Goal: Navigation & Orientation: Find specific page/section

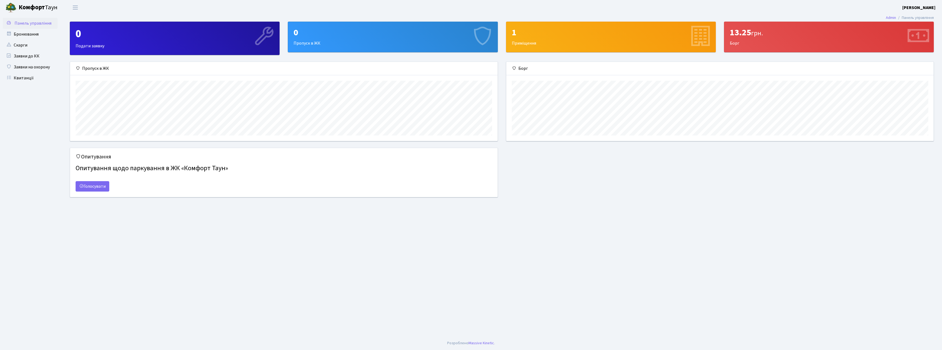
scroll to position [79, 427]
click at [27, 35] on link "Бронювання" at bounding box center [30, 34] width 55 height 11
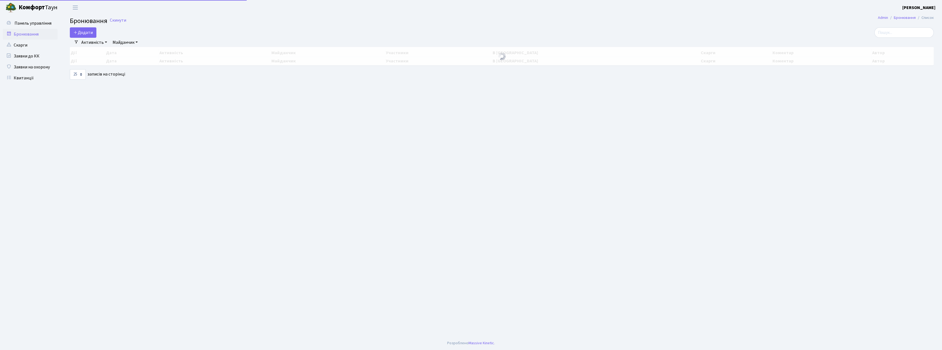
select select "25"
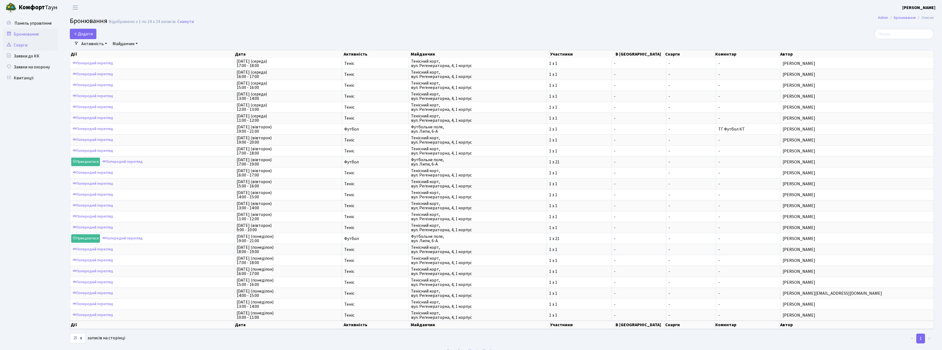
click at [25, 47] on link "Скарги" at bounding box center [30, 45] width 55 height 11
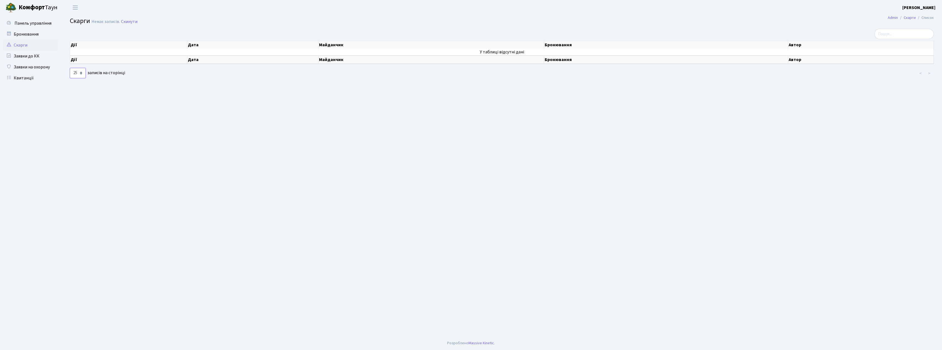
select select "1000"
click option "1,000" at bounding box center [0, 0] width 0 height 0
click at [22, 55] on link "Заявки до КК" at bounding box center [30, 56] width 55 height 11
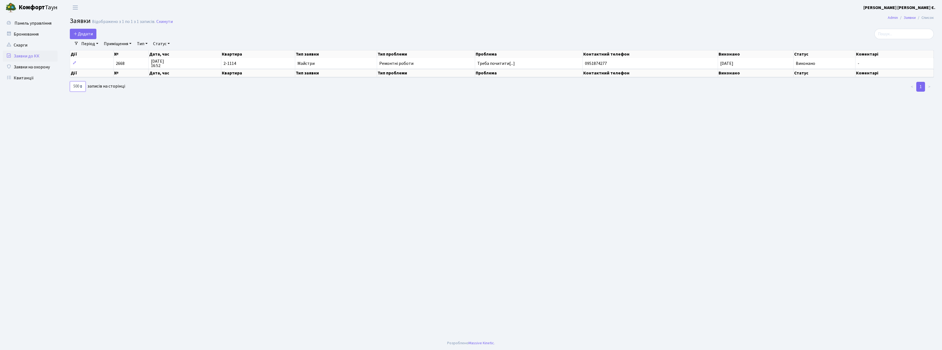
click option "500" at bounding box center [0, 0] width 0 height 0
select select "1000"
click option "1,000" at bounding box center [0, 0] width 0 height 0
click at [41, 68] on link "Заявки на охорону" at bounding box center [30, 67] width 55 height 11
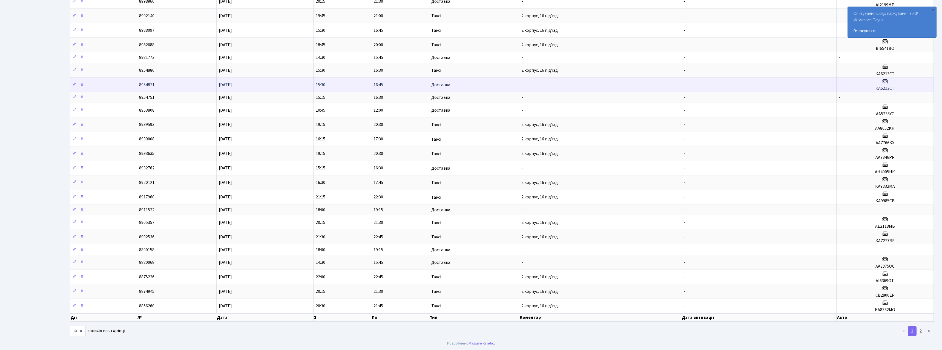
scroll to position [94, 0]
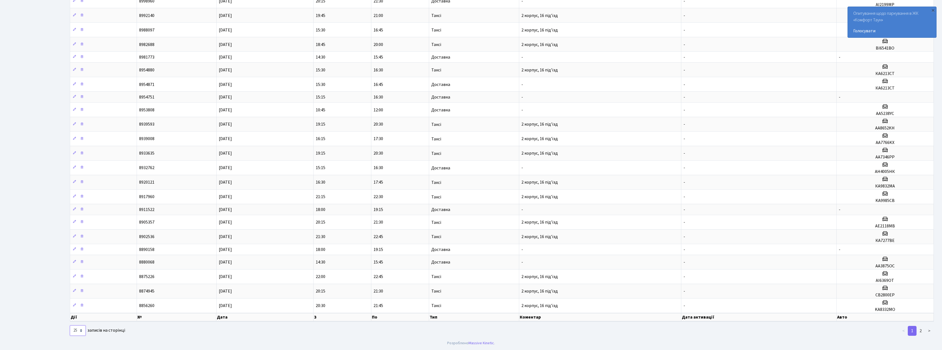
click at [70, 326] on select "10 25 50 100 250 500 1,000" at bounding box center [78, 331] width 16 height 10
select select "1000"
click option "1,000" at bounding box center [0, 0] width 0 height 0
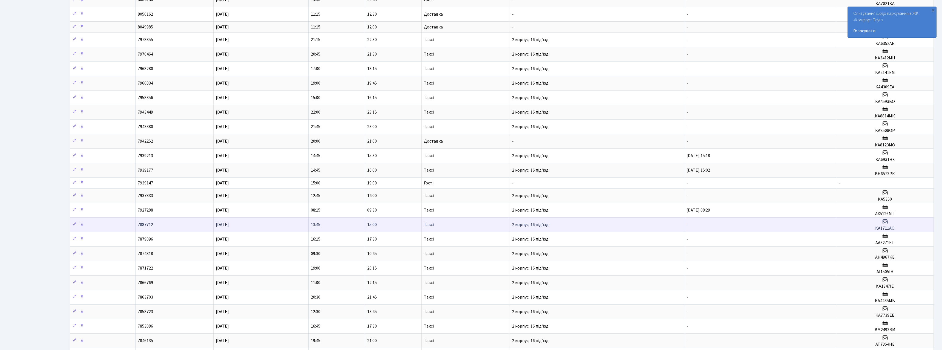
scroll to position [2450, 0]
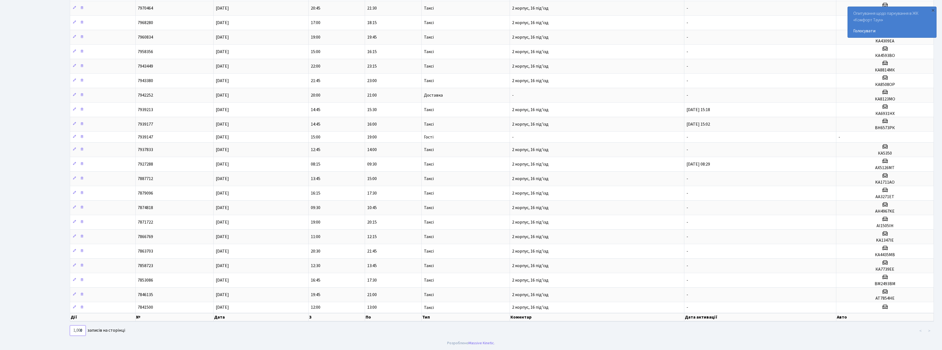
click at [70, 326] on select "10 25 50 100 250 500 1,000" at bounding box center [78, 331] width 16 height 10
click at [83, 331] on select "10 25 50 100 250 500 1,000" at bounding box center [78, 331] width 16 height 10
click at [70, 326] on select "10 25 50 100 250 500 1,000" at bounding box center [78, 331] width 16 height 10
click at [83, 331] on select "10 25 50 100 250 500 1,000" at bounding box center [78, 331] width 16 height 10
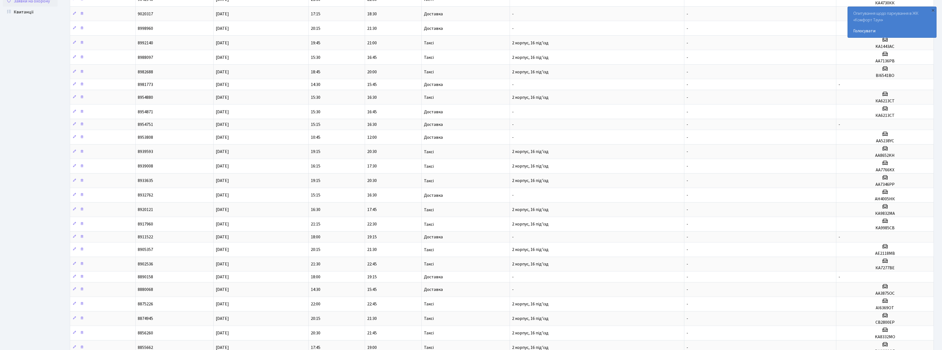
scroll to position [0, 0]
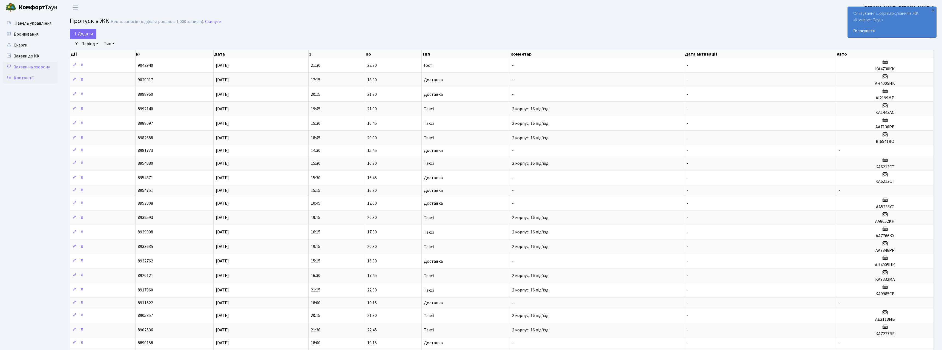
click at [25, 81] on link "Квитанції" at bounding box center [30, 78] width 55 height 11
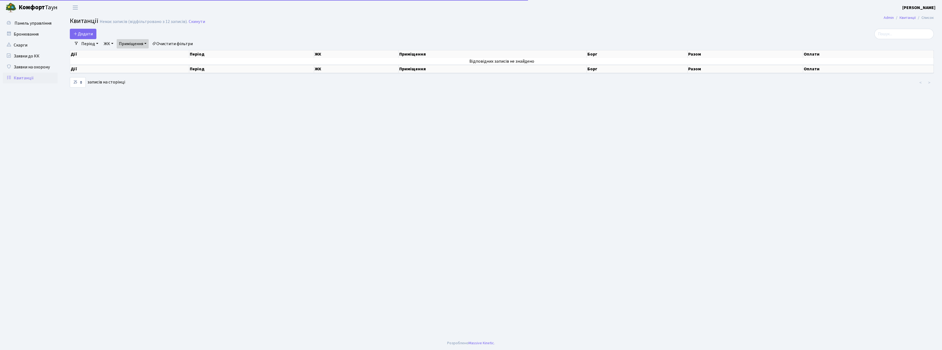
select select "25"
click at [31, 24] on span "Панель управління" at bounding box center [33, 23] width 37 height 6
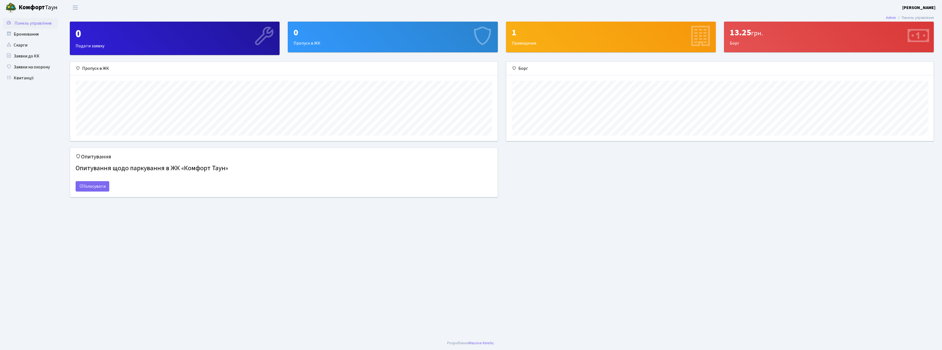
scroll to position [79, 427]
click at [31, 37] on link "Бронювання" at bounding box center [30, 34] width 55 height 11
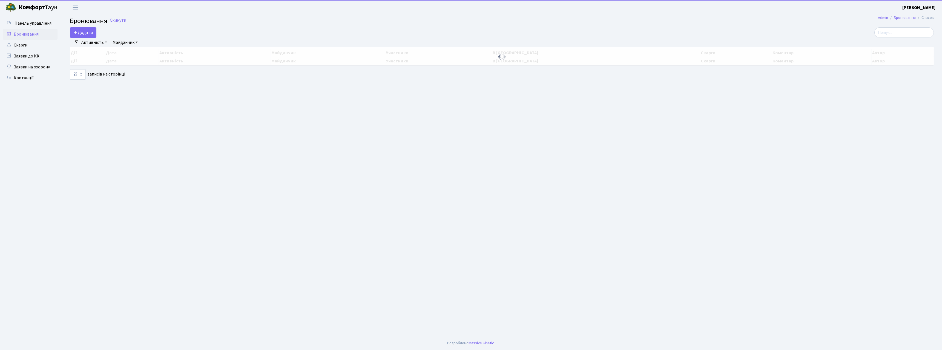
select select "25"
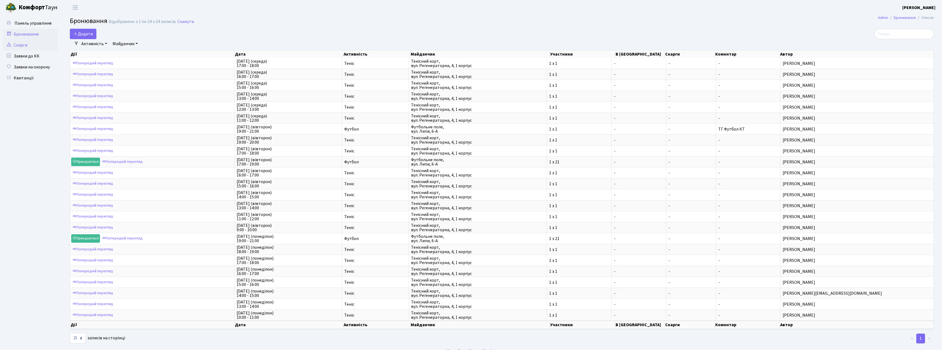
click at [30, 44] on link "Скарги" at bounding box center [30, 45] width 55 height 11
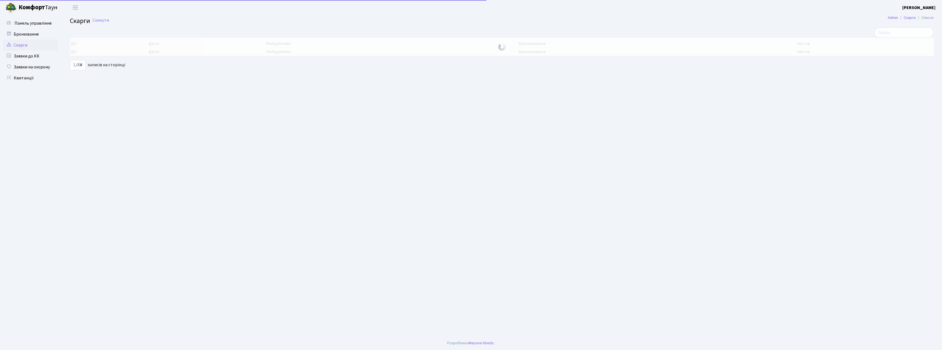
select select "1000"
click at [32, 54] on link "Заявки до КК" at bounding box center [30, 56] width 55 height 11
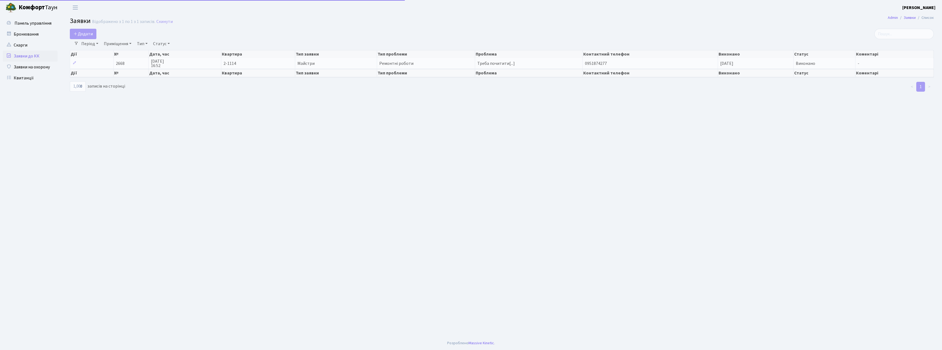
select select "1000"
click at [70, 81] on select "10 25 50 100 250 500 1,000" at bounding box center [78, 86] width 16 height 10
click at [79, 87] on select "10 25 50 100 250 500 1,000" at bounding box center [78, 86] width 16 height 10
drag, startPoint x: 174, startPoint y: 121, endPoint x: 164, endPoint y: 115, distance: 11.8
click at [174, 120] on main "Admin Заявки Список Заявки Відображено з 1 по 1 з 1 записів. Скинути Додати Філ…" at bounding box center [502, 175] width 880 height 321
